Goal: Information Seeking & Learning: Learn about a topic

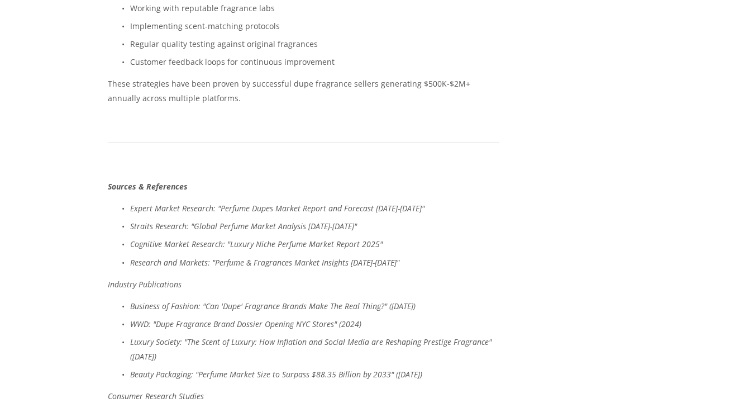
scroll to position [0, 15]
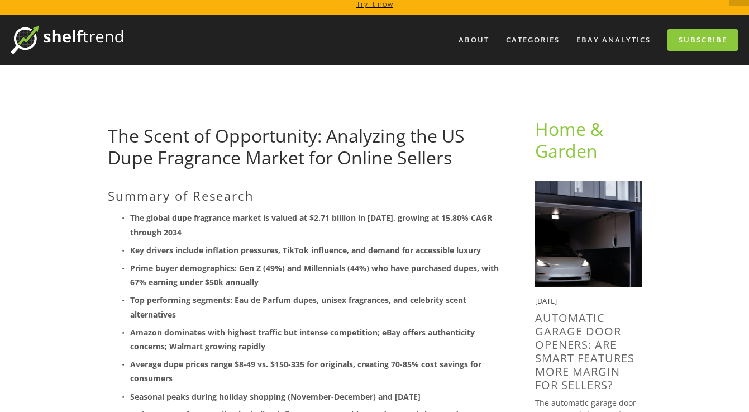
scroll to position [0, 0]
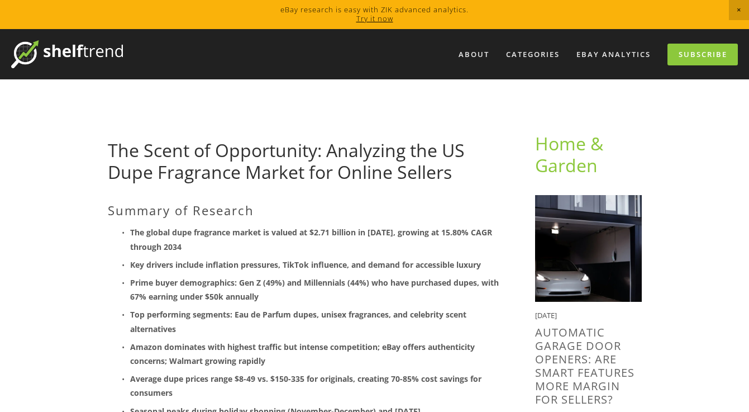
click at [137, 143] on link "The Scent of Opportunity: Analyzing the US Dupe Fragrance Market for Online Sel…" at bounding box center [286, 160] width 357 height 45
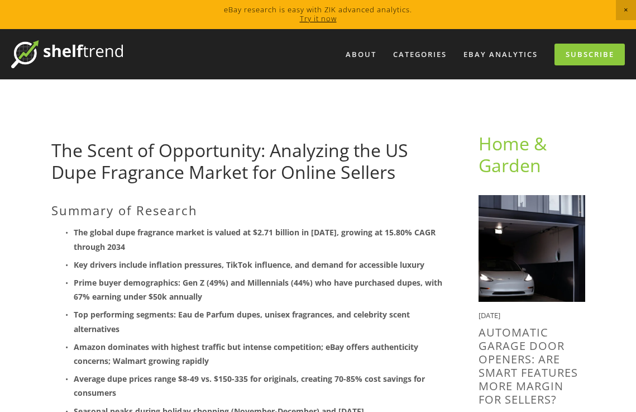
click at [626, 3] on span "Close Announcement" at bounding box center [626, 10] width 20 height 20
